Goal: Task Accomplishment & Management: Use online tool/utility

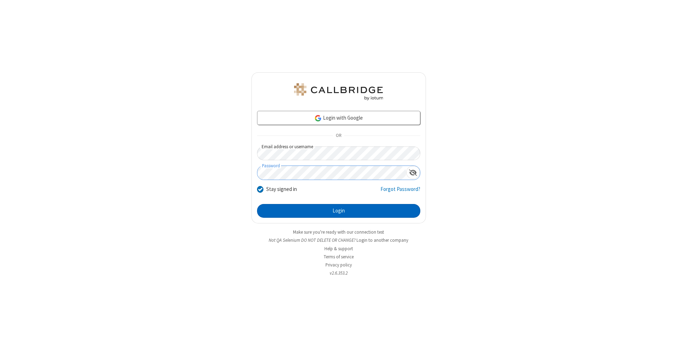
click at [339, 211] on button "Login" at bounding box center [338, 211] width 163 height 14
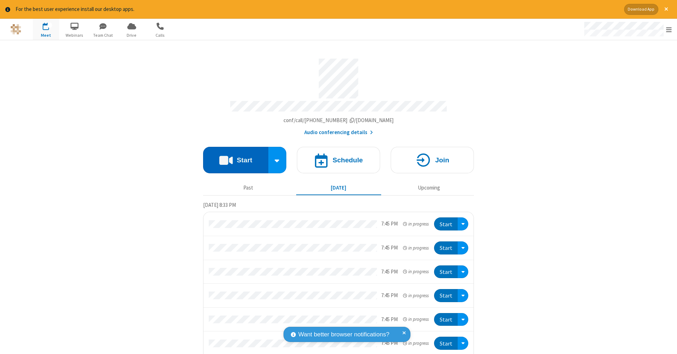
click at [233, 156] on button "Start" at bounding box center [235, 160] width 65 height 26
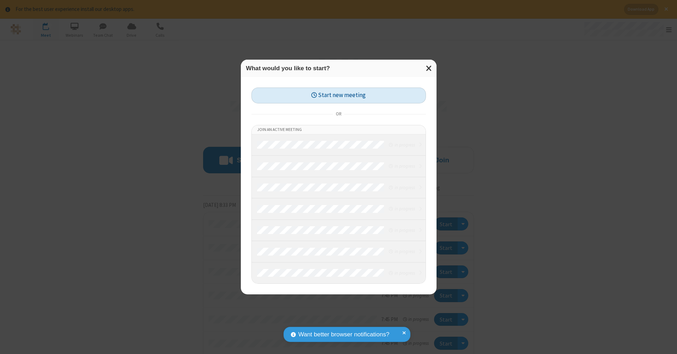
click at [339, 95] on button "Start new meeting" at bounding box center [338, 95] width 175 height 16
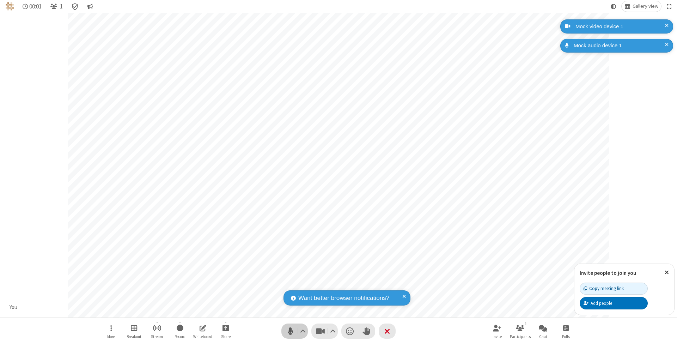
click at [290, 331] on span "Mute (⌘+Shift+A)" at bounding box center [290, 331] width 11 height 10
click at [290, 331] on span "Unmute (⌘+Shift+A)" at bounding box center [290, 331] width 11 height 10
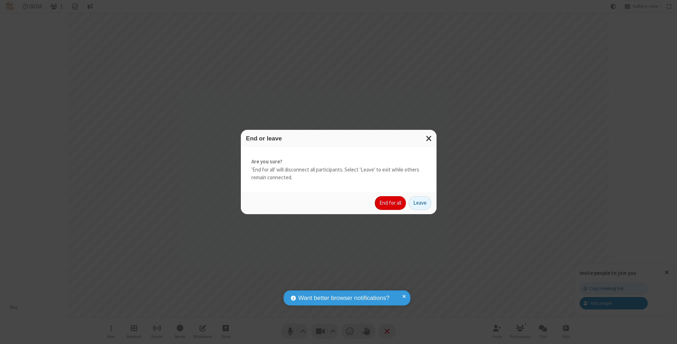
click at [391, 202] on button "End for all" at bounding box center [390, 203] width 31 height 14
